Goal: Ask a question

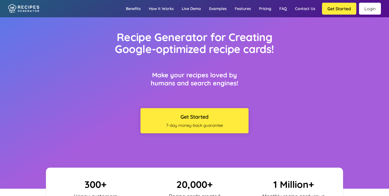
scroll to position [27, 0]
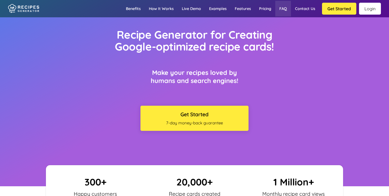
click at [283, 10] on link "FAQ" at bounding box center [284, 9] width 16 height 16
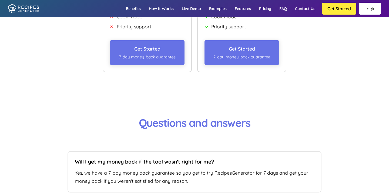
scroll to position [3402, 0]
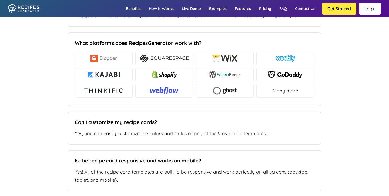
type input "[EMAIL_ADDRESS][DOMAIN_NAME]"
type input "[URL][DOMAIN_NAME]"
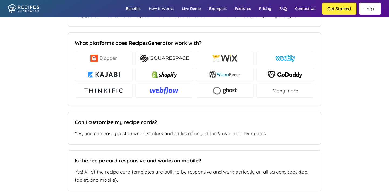
type textarea "Hi there! I'm no longer blogging in the format used in the recipes generator an…"
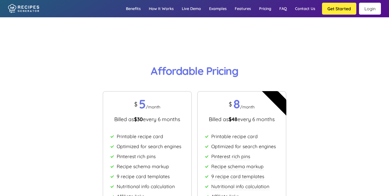
scroll to position [3163, 0]
